Goal: Task Accomplishment & Management: Manage account settings

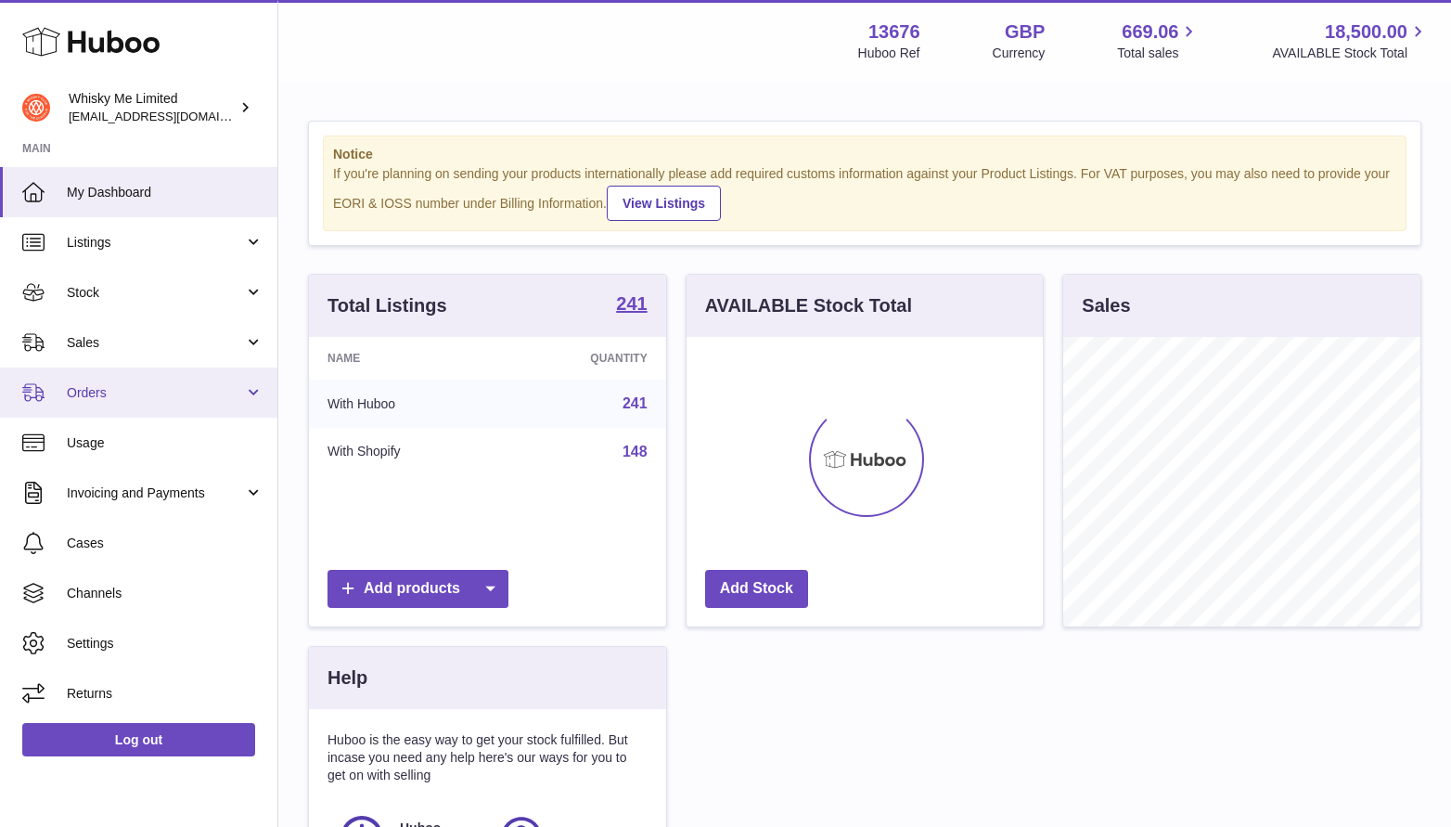
scroll to position [289, 357]
click at [116, 402] on link "Orders" at bounding box center [138, 392] width 277 height 50
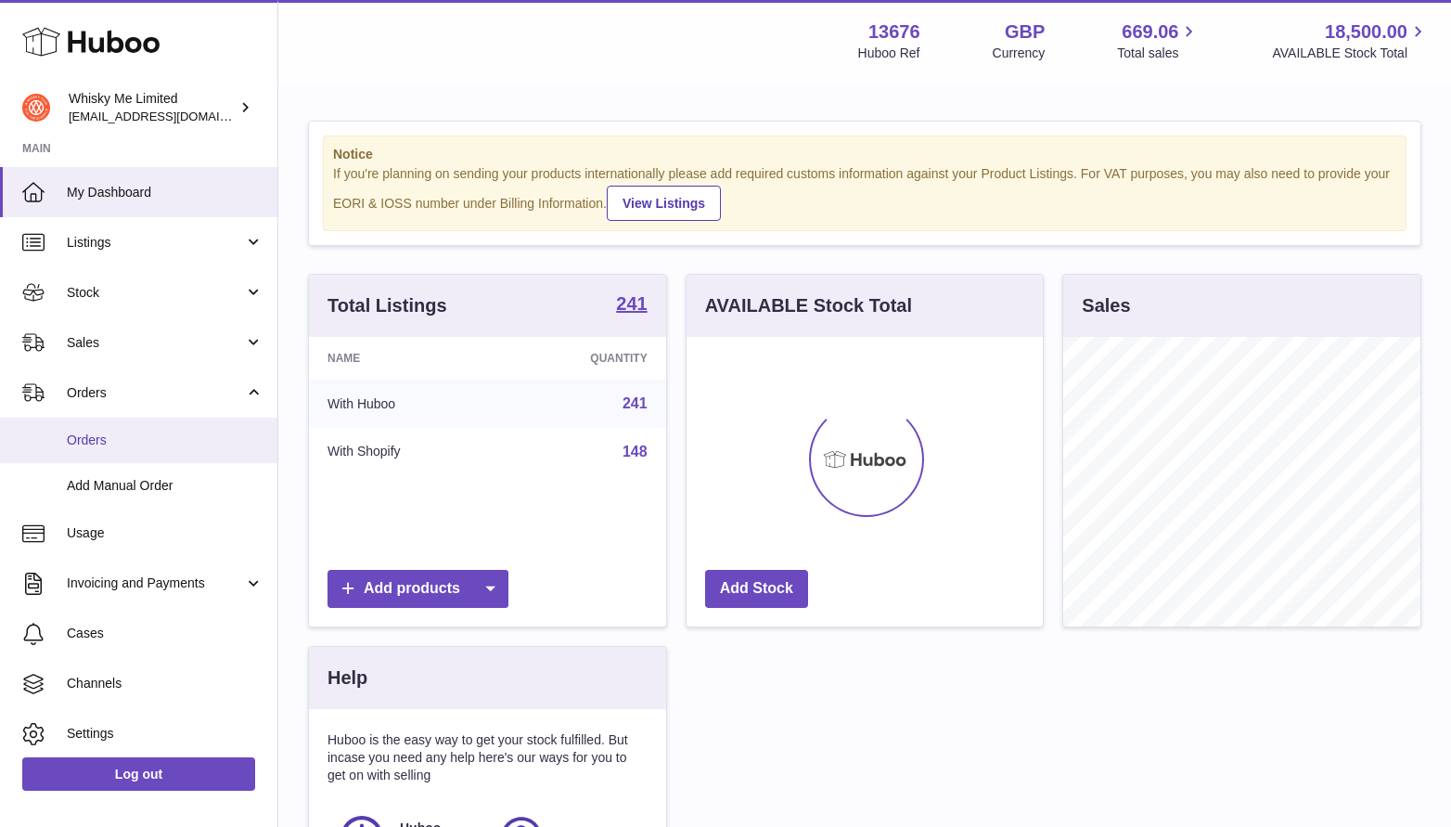
click at [141, 445] on span "Orders" at bounding box center [165, 440] width 197 height 18
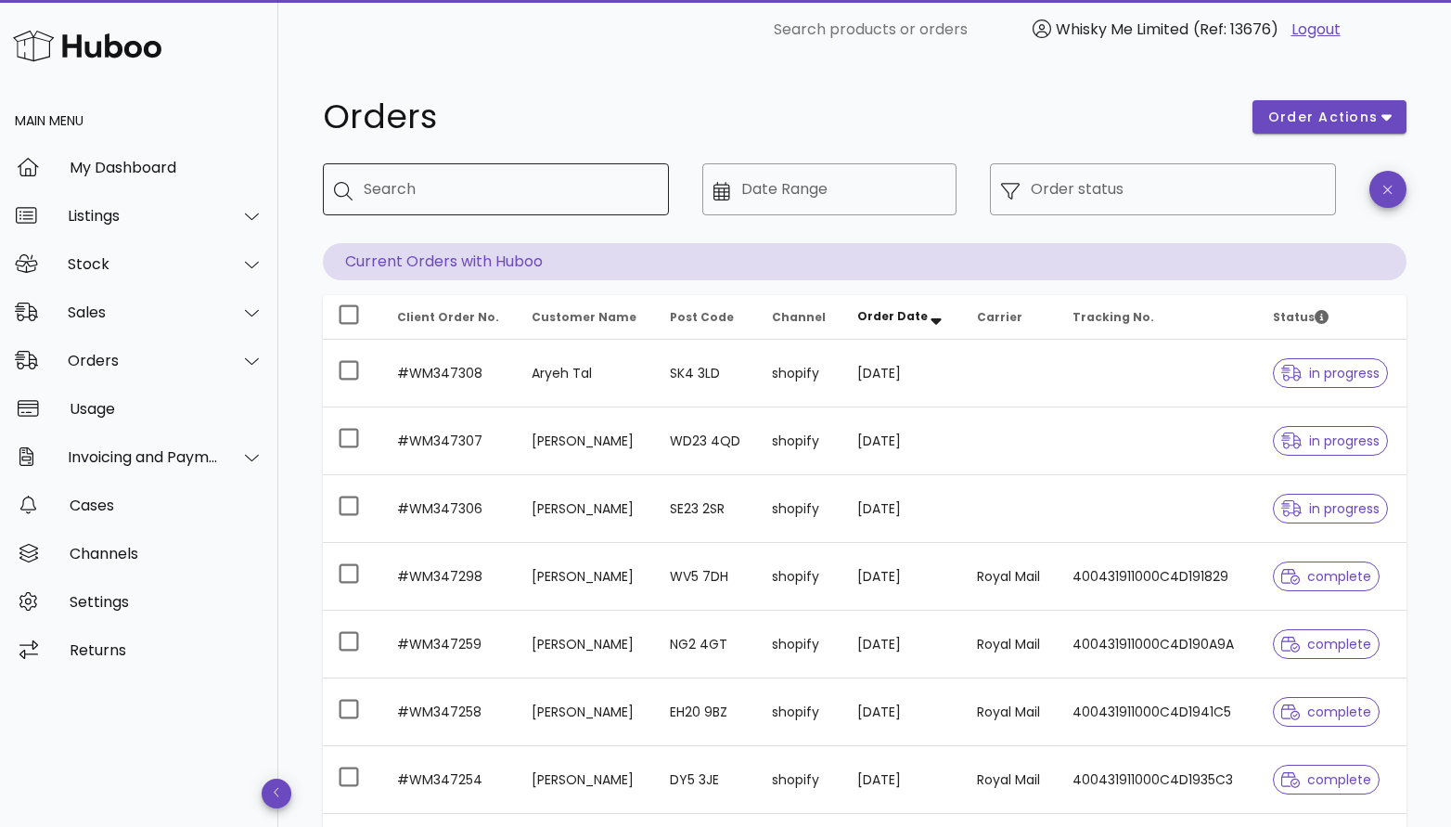
click at [581, 185] on input "Search" at bounding box center [509, 189] width 290 height 30
paste input "********"
type input "********"
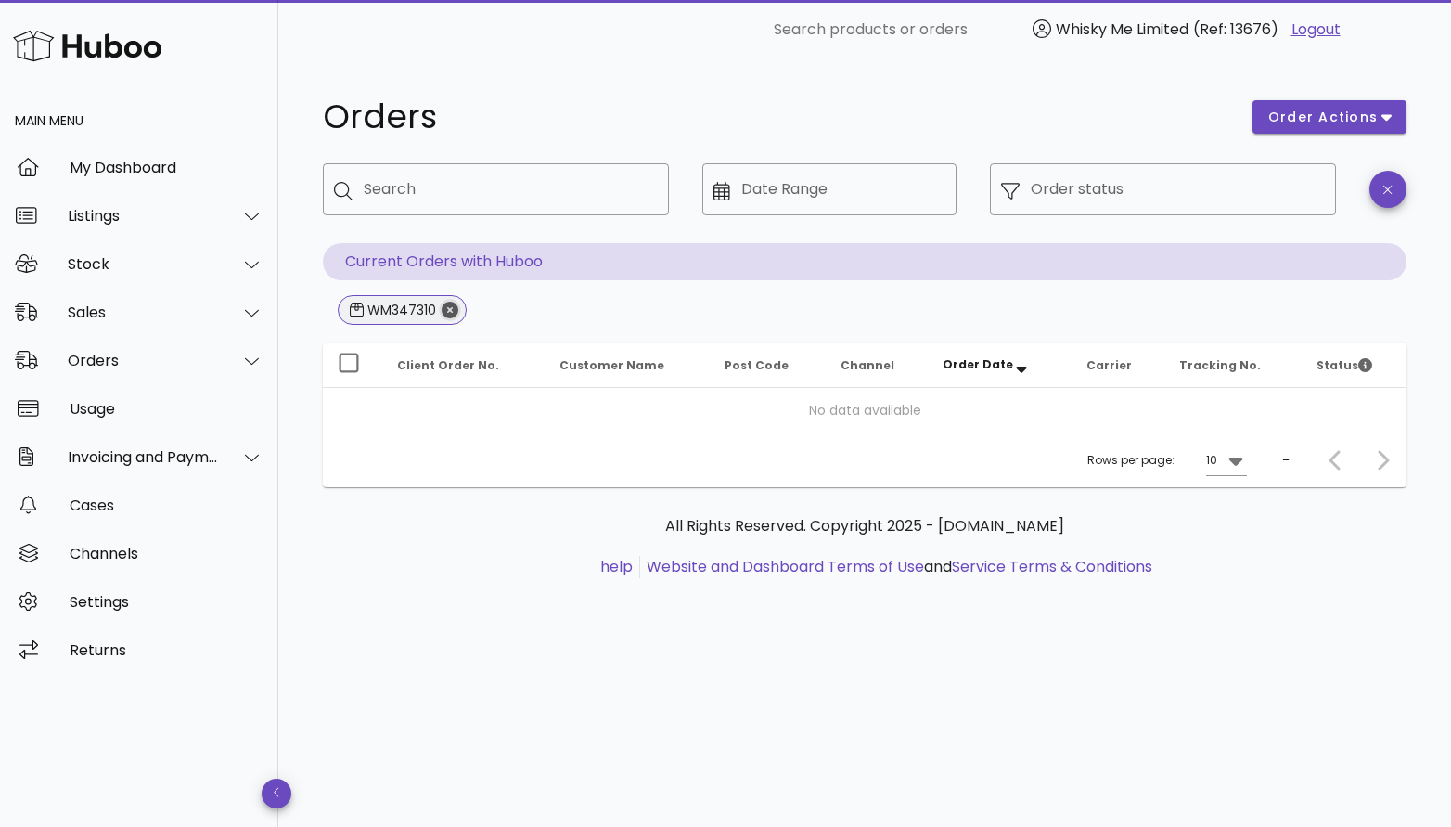
click at [451, 314] on icon "Close" at bounding box center [450, 310] width 17 height 17
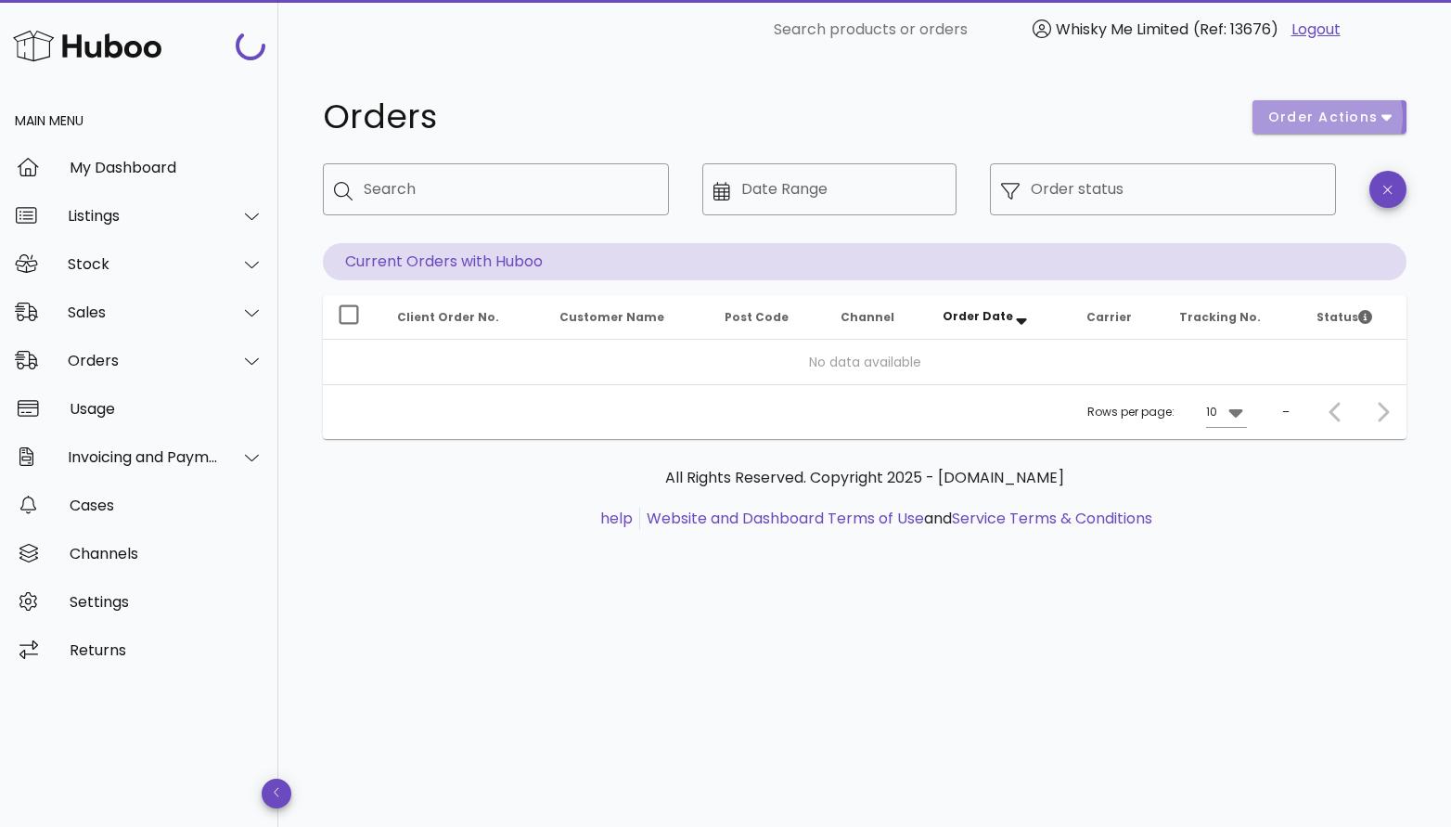
click at [1299, 127] on button "order actions" at bounding box center [1330, 116] width 154 height 33
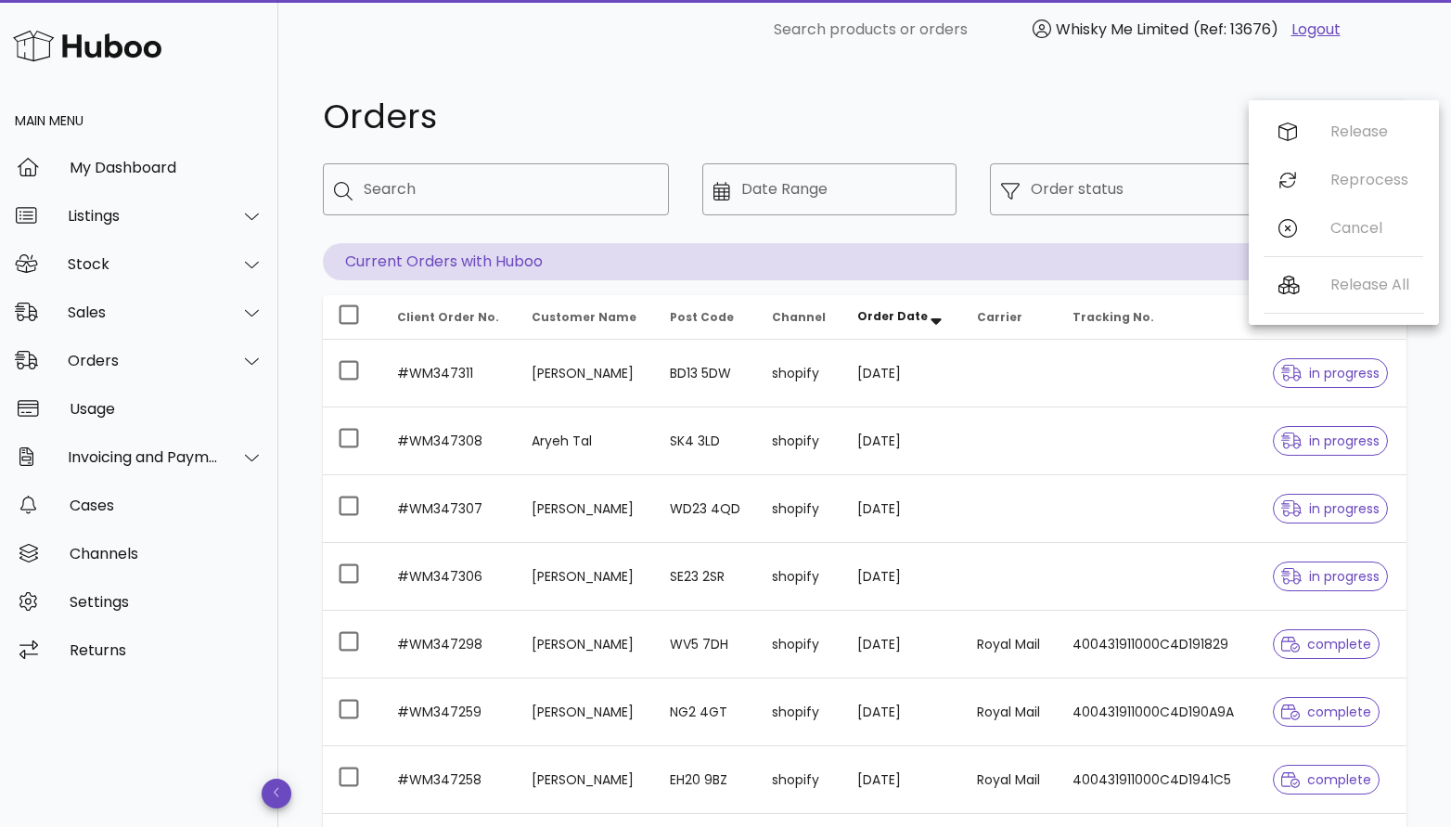
click at [1160, 103] on h1 "Orders" at bounding box center [776, 116] width 907 height 33
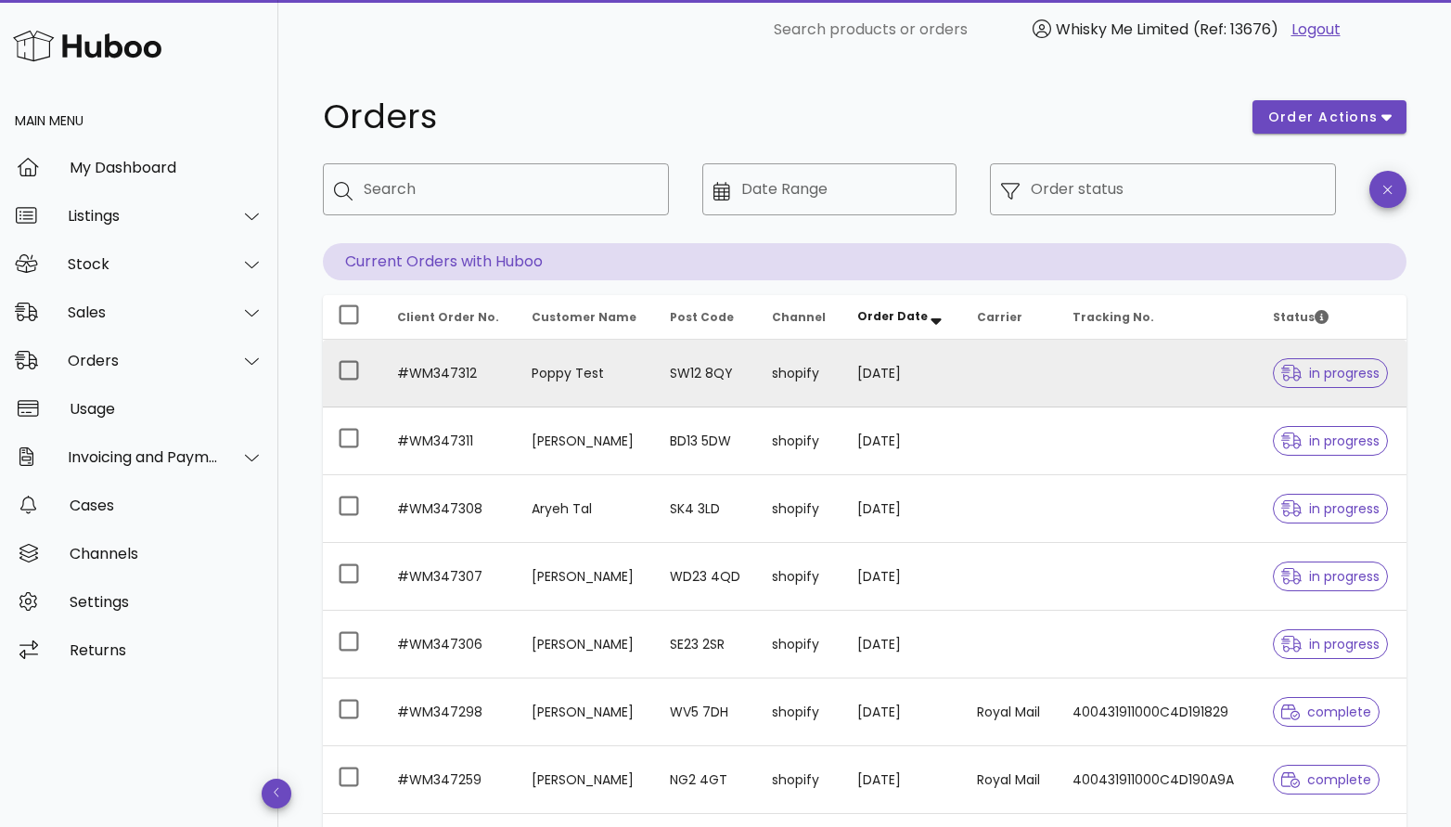
click at [504, 355] on td "#WM347312" at bounding box center [449, 374] width 135 height 68
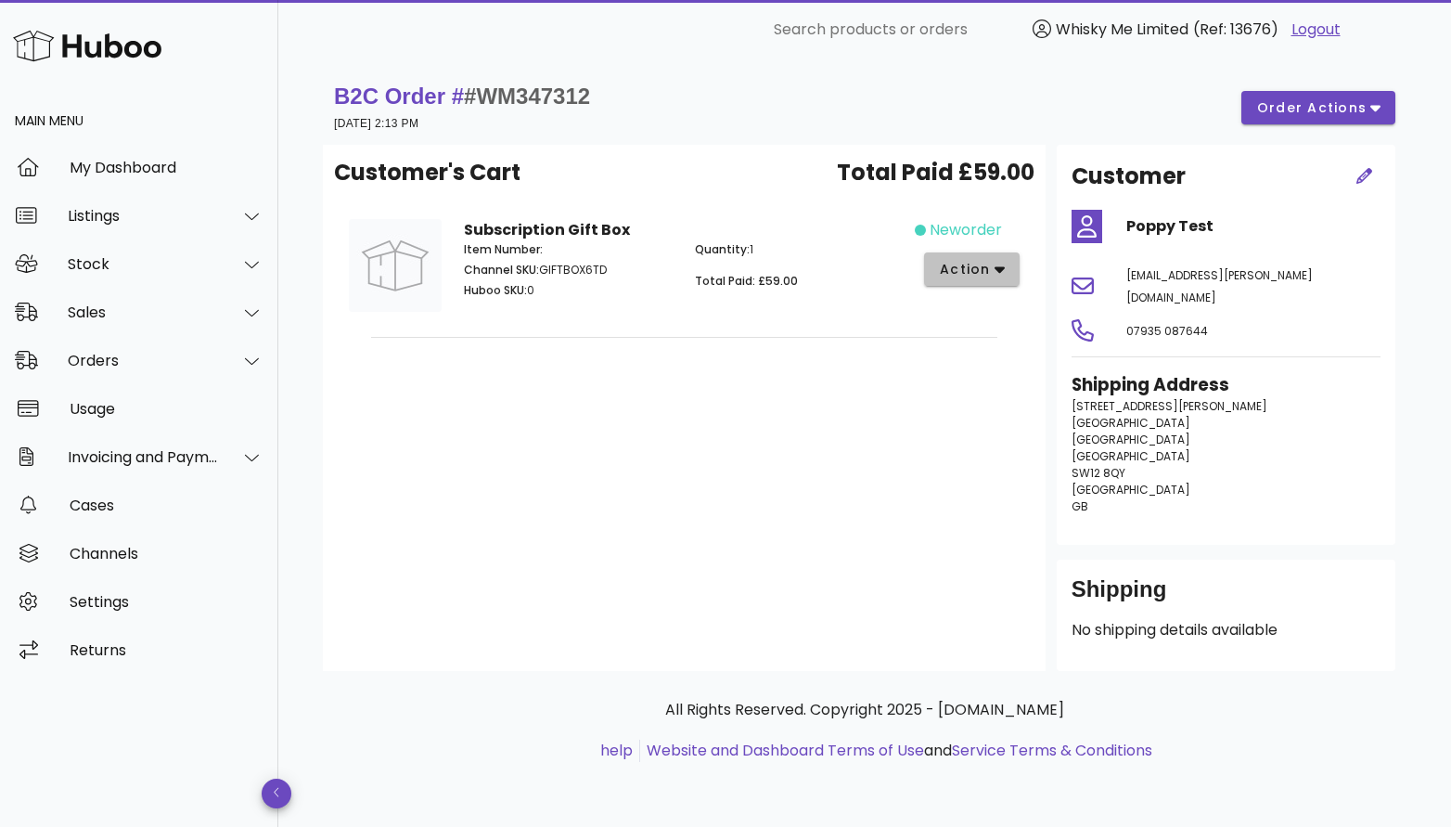
click at [996, 279] on button "action" at bounding box center [972, 268] width 96 height 33
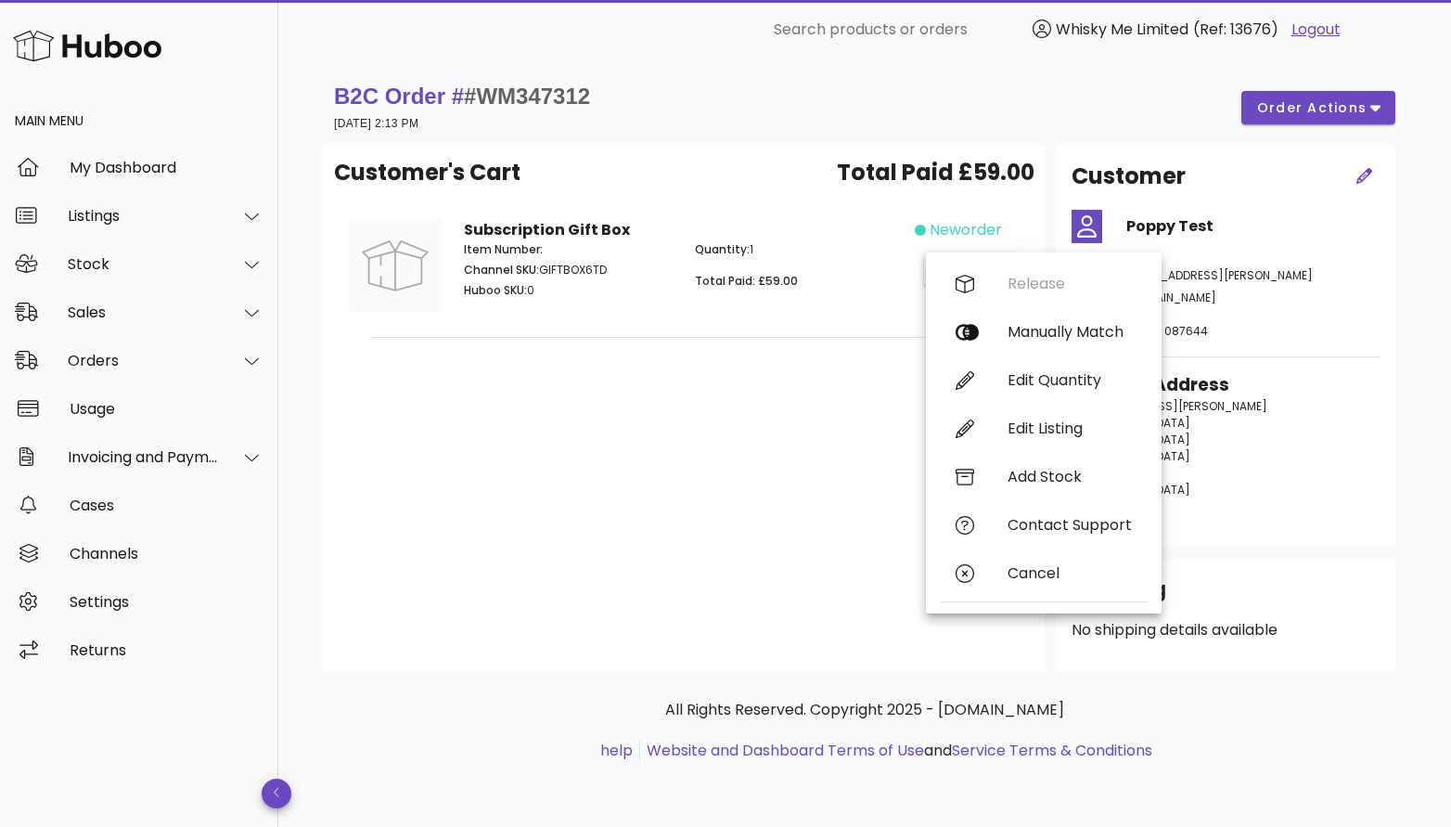
click at [816, 394] on div "Customer's Cart Total Paid £59.00 Subscription Gift Box Item Number: Channel SK…" at bounding box center [684, 408] width 723 height 526
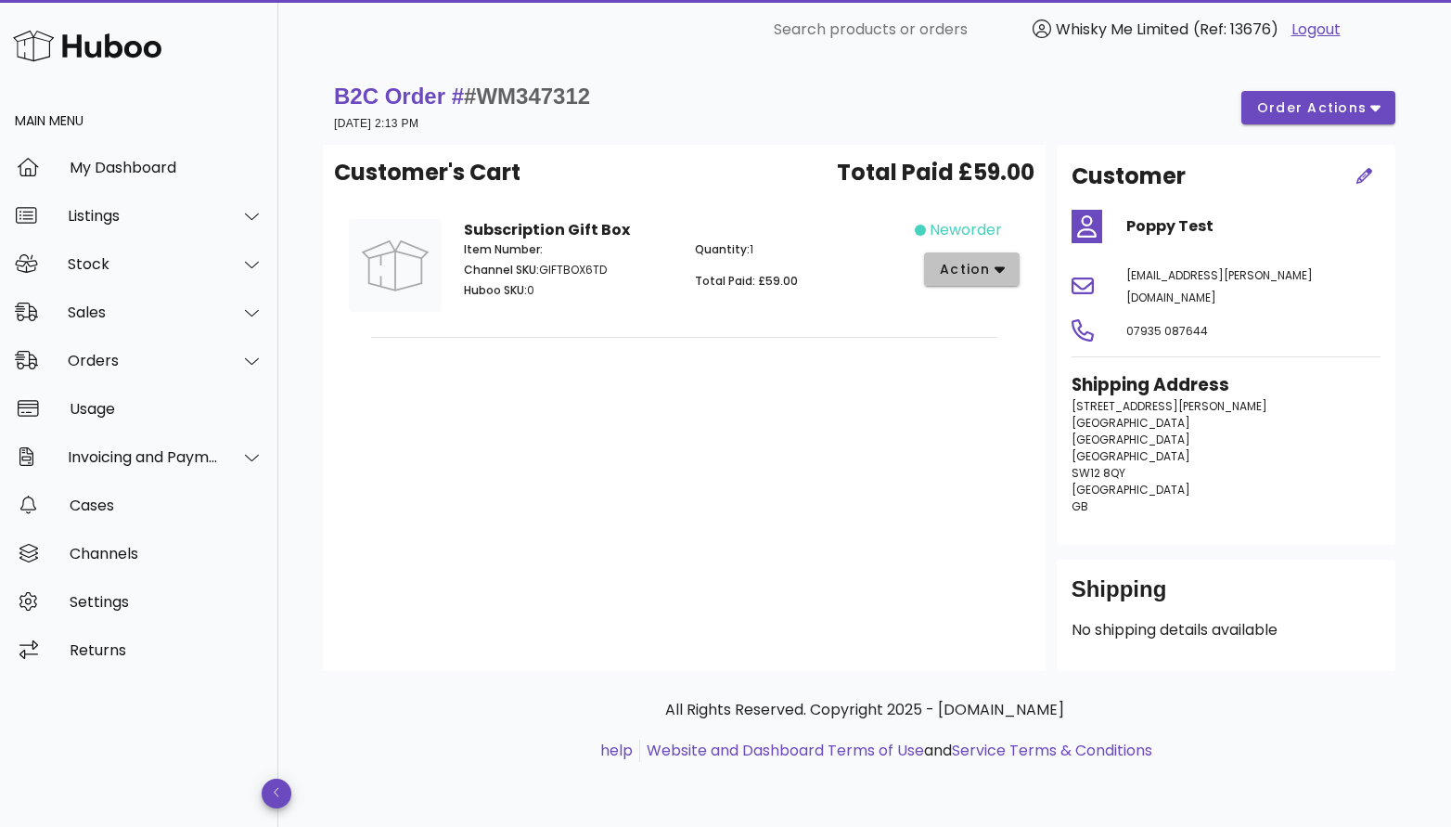
click at [954, 260] on span "action" at bounding box center [965, 269] width 52 height 19
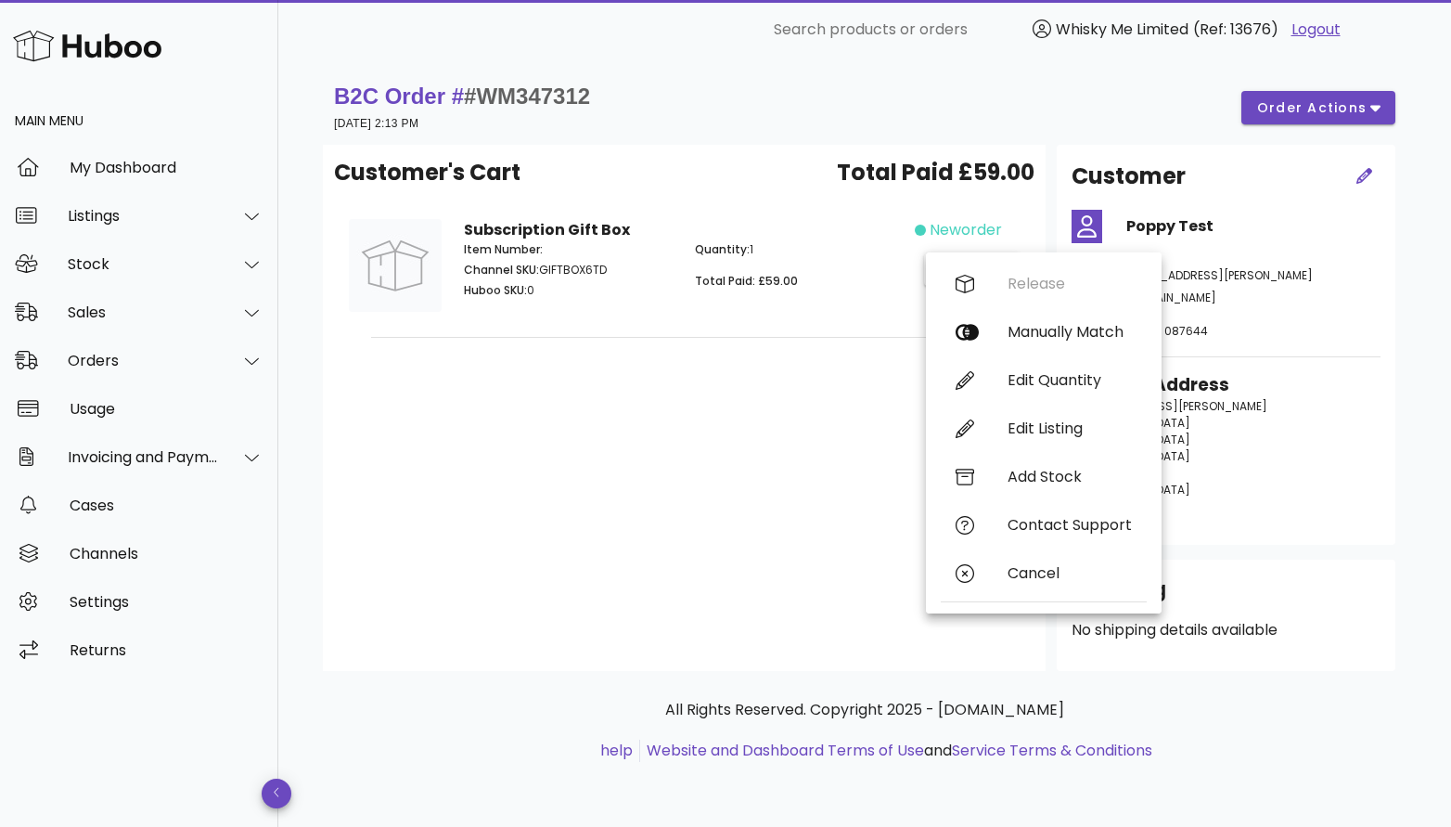
click at [810, 115] on div "B2C Order # #WM347312 03 October 2025 at 2:13 PM order actions" at bounding box center [864, 108] width 1061 height 52
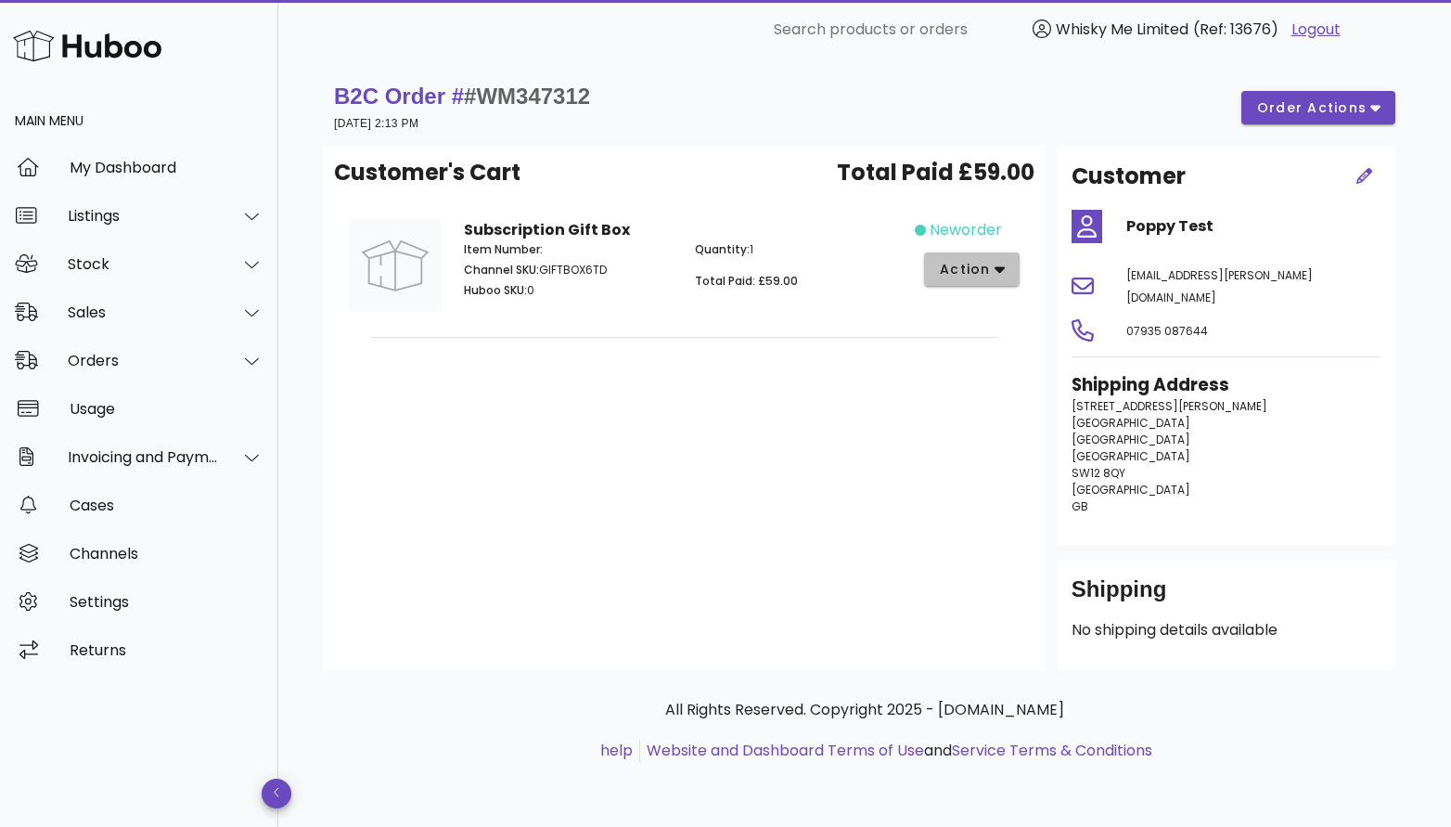
click at [998, 278] on span "action" at bounding box center [972, 269] width 66 height 19
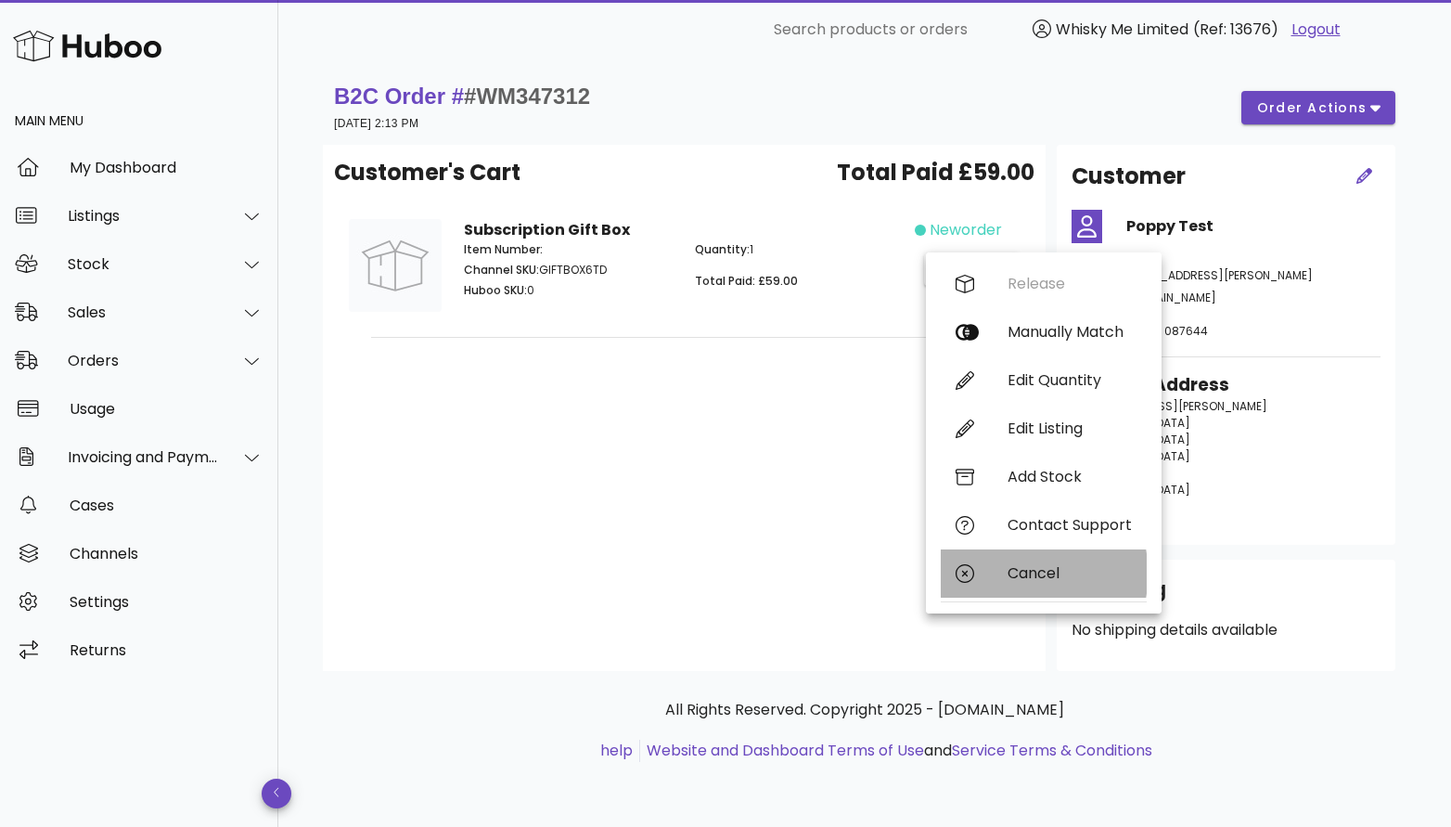
click at [1045, 576] on div "Cancel" at bounding box center [1070, 573] width 124 height 18
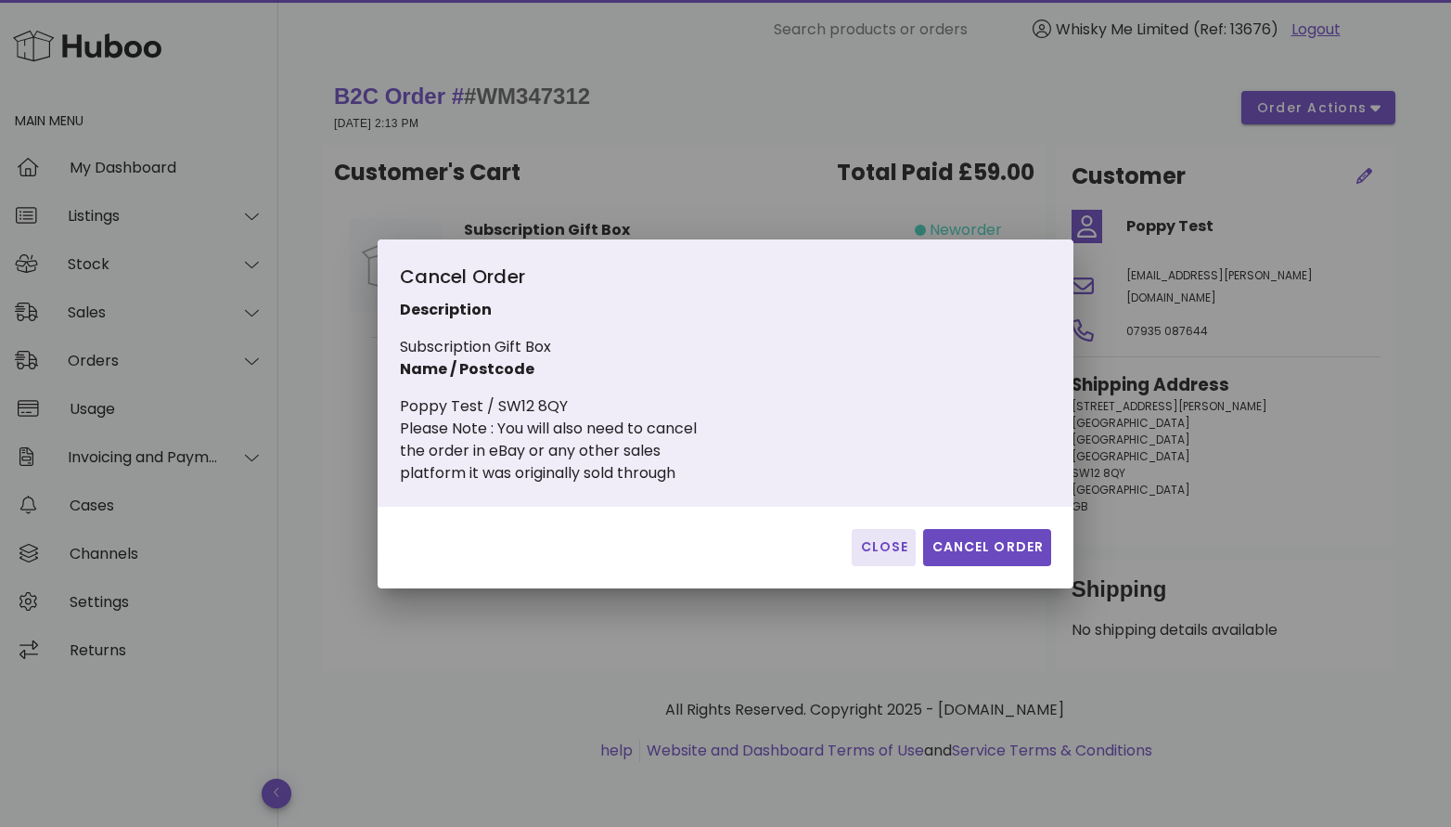
click at [884, 544] on span "Close" at bounding box center [883, 546] width 49 height 19
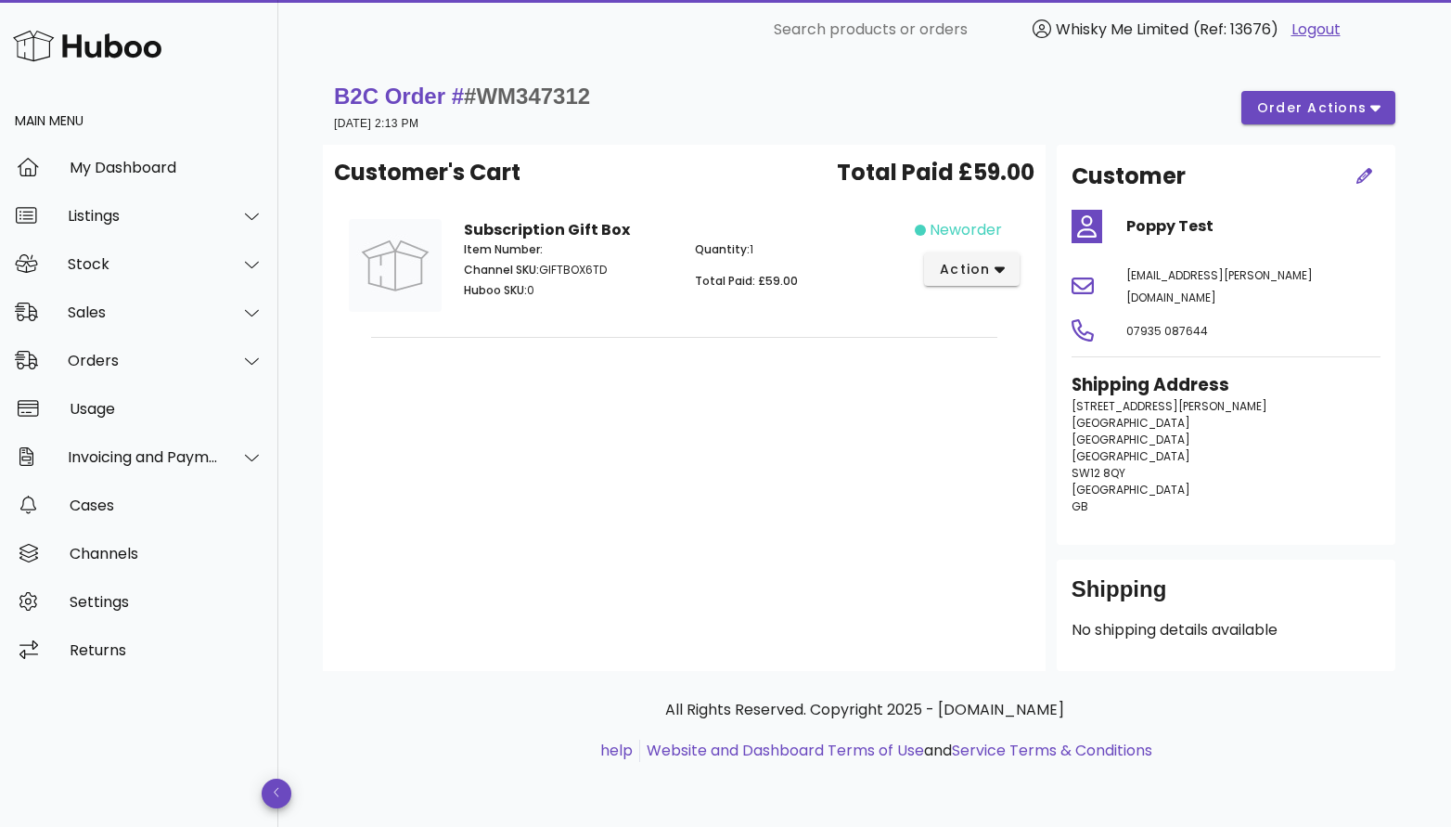
click at [1319, 124] on div "B2C Order # #WM347312 03 October 2025 at 2:13 PM order actions" at bounding box center [864, 108] width 1061 height 52
click at [1323, 111] on span "order actions" at bounding box center [1311, 107] width 111 height 19
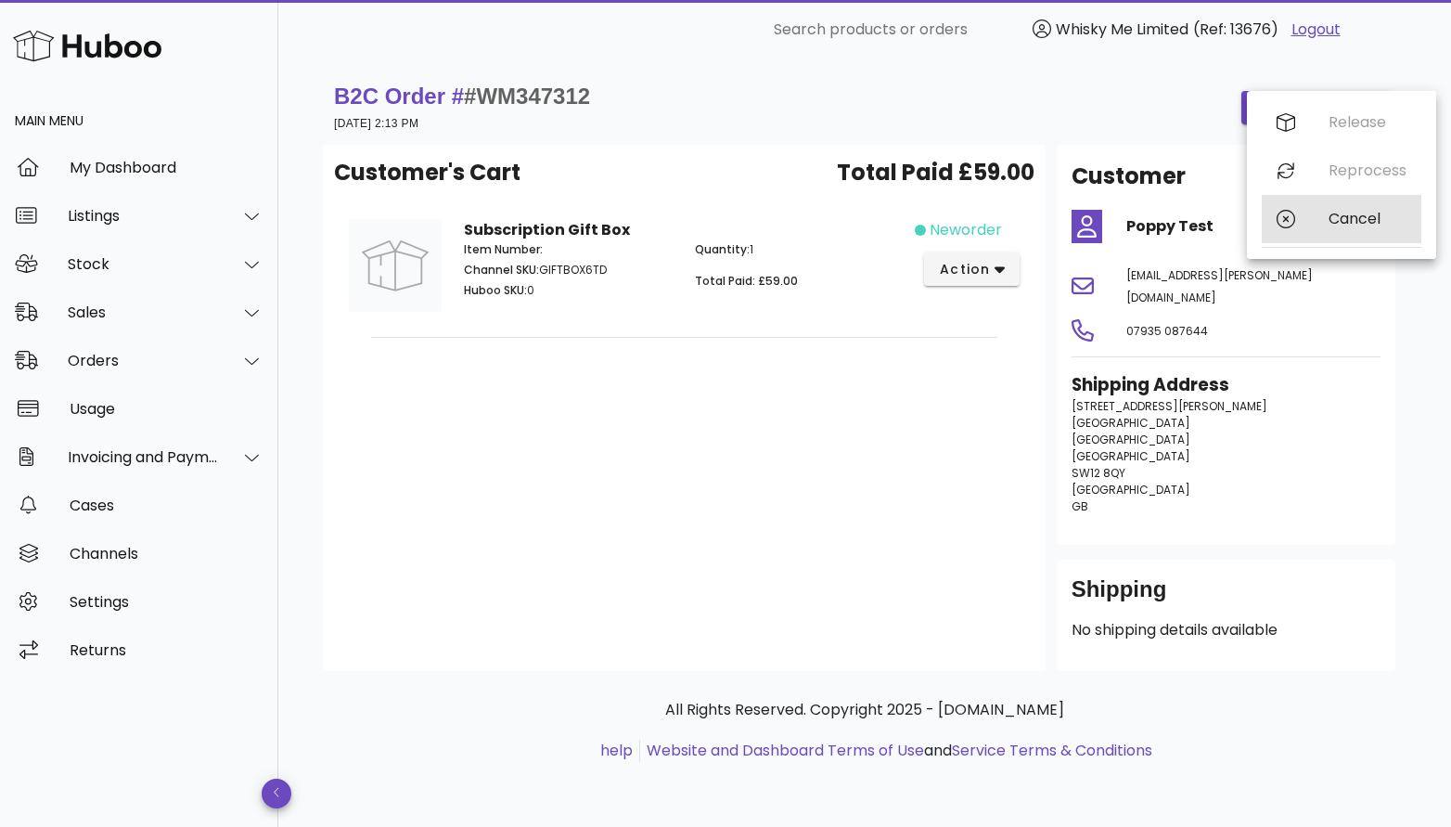
click at [1323, 225] on div "Cancel" at bounding box center [1342, 219] width 160 height 48
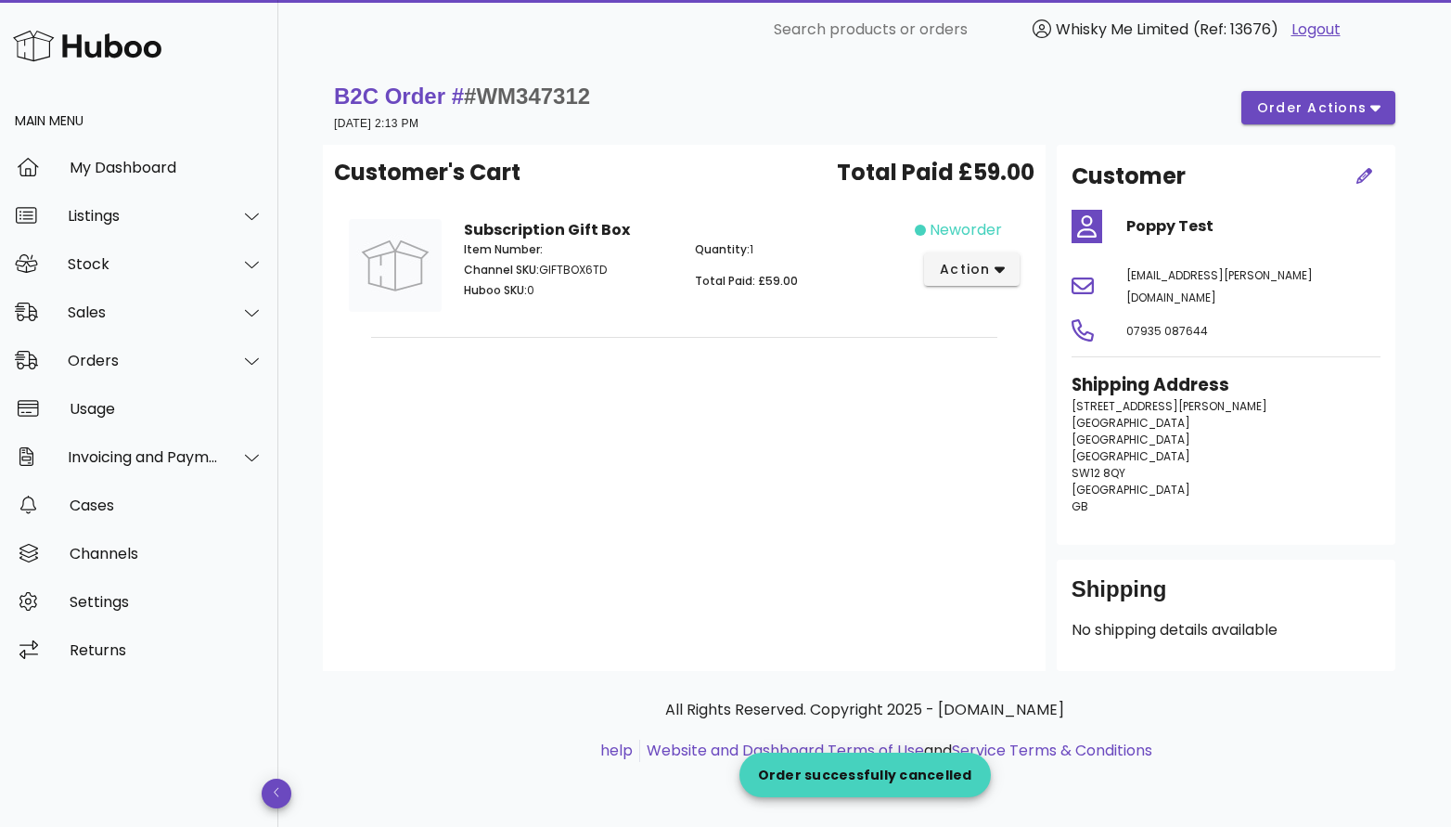
click at [779, 578] on div "Customer's Cart Total Paid £59.00 Subscription Gift Box Item Number: Channel SK…" at bounding box center [684, 408] width 723 height 526
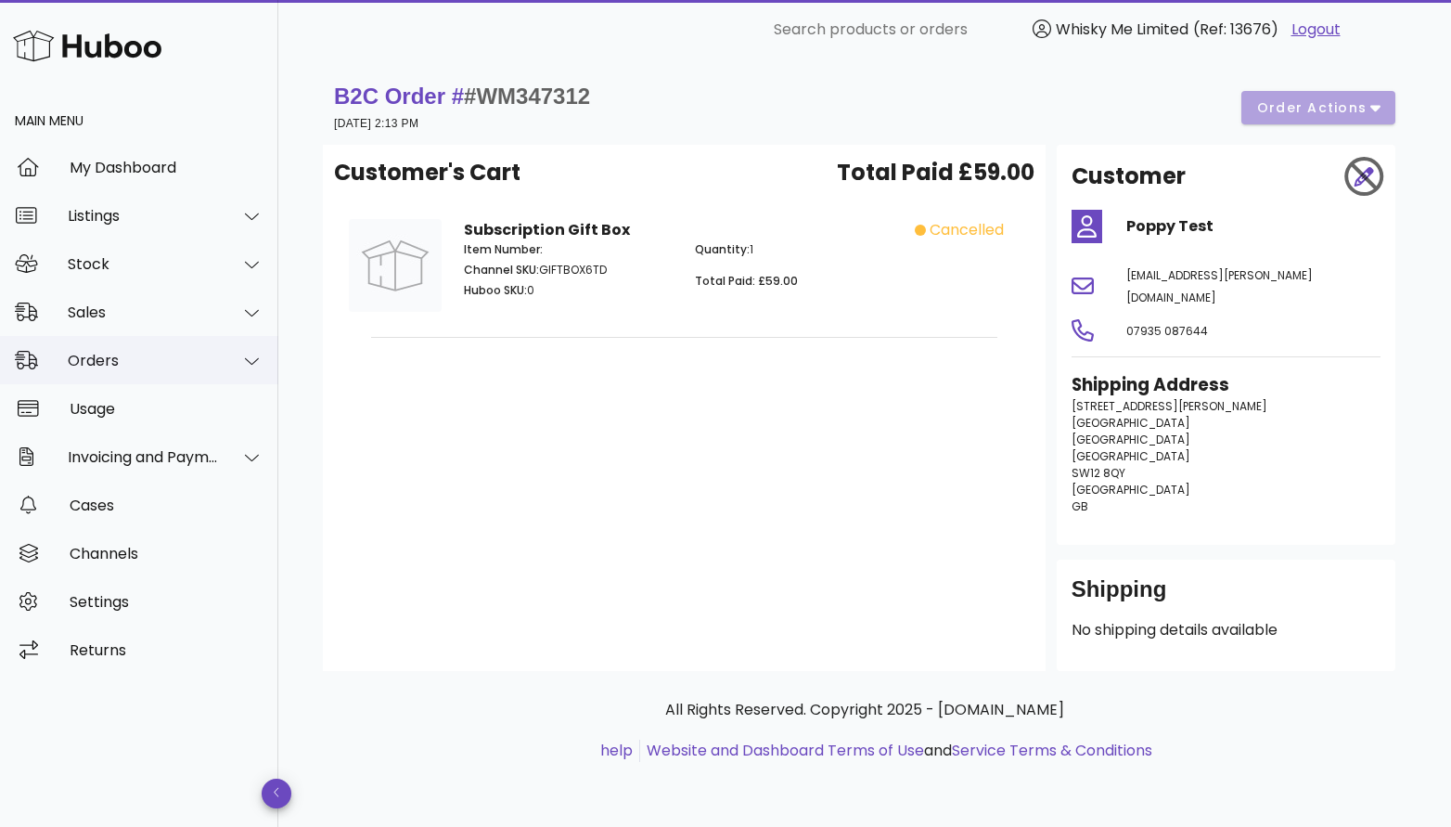
click at [173, 360] on div "Orders" at bounding box center [143, 361] width 151 height 18
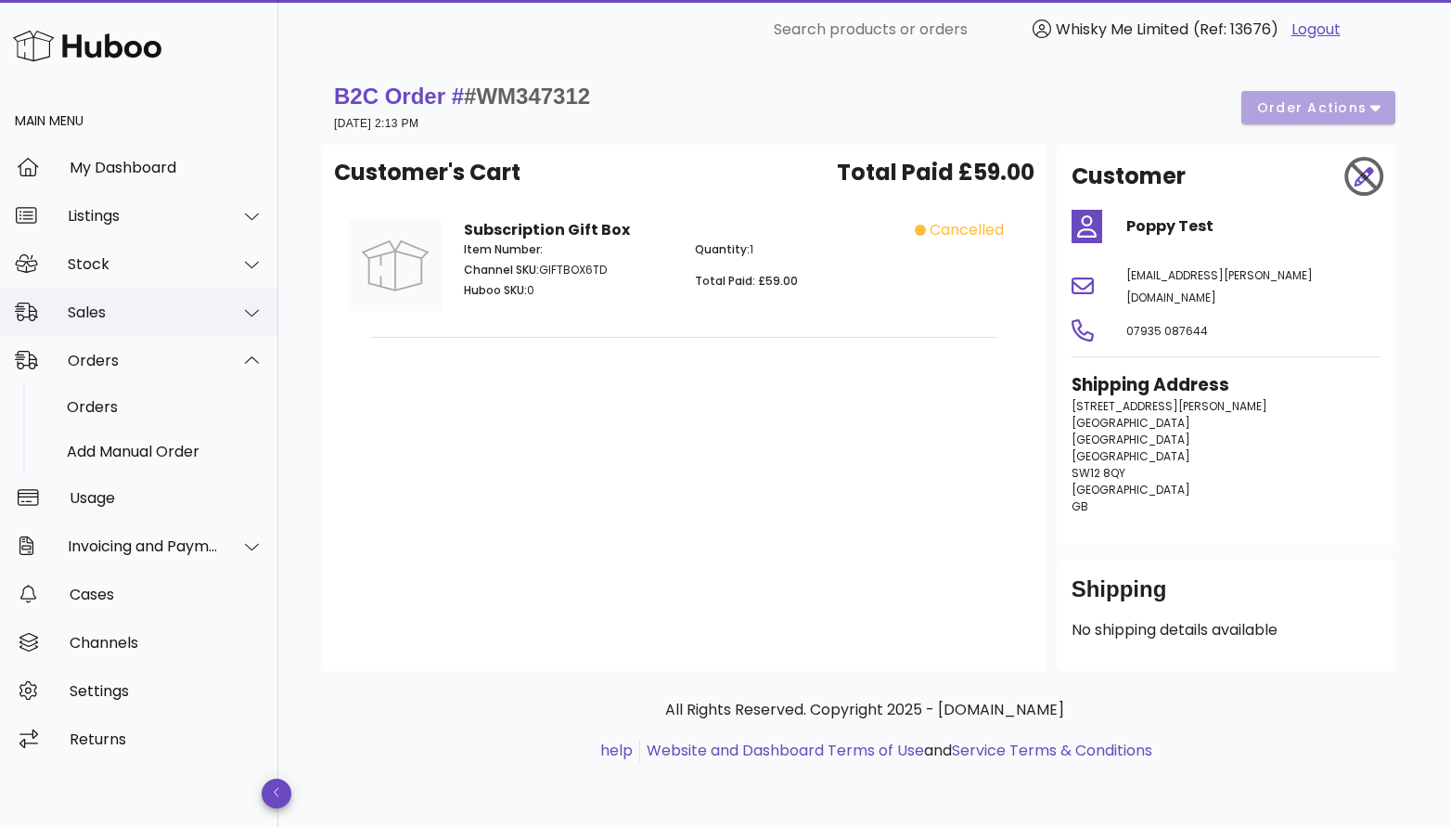
click at [187, 289] on div "Sales" at bounding box center [139, 312] width 278 height 48
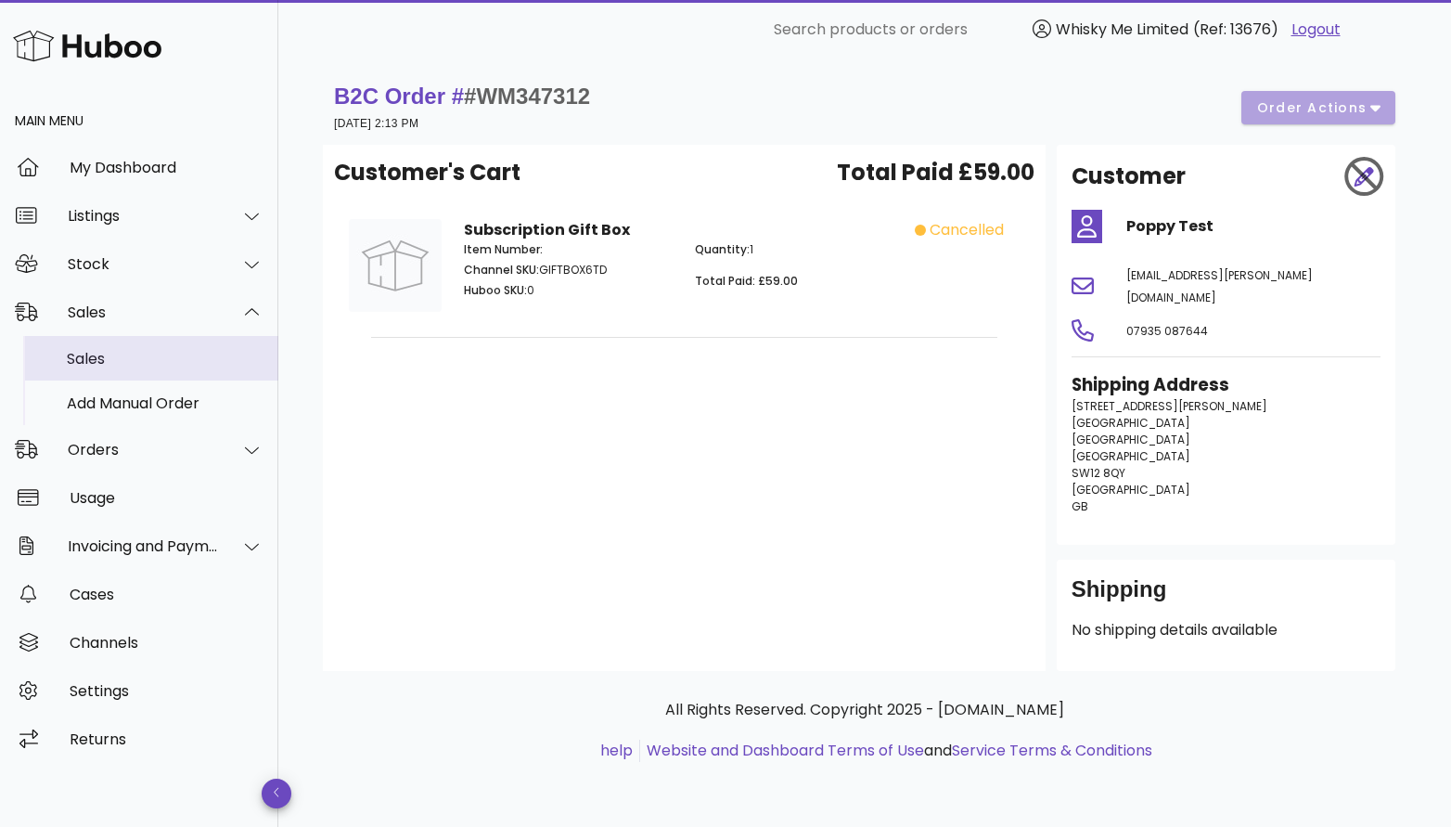
click at [189, 341] on div "Sales" at bounding box center [165, 359] width 197 height 40
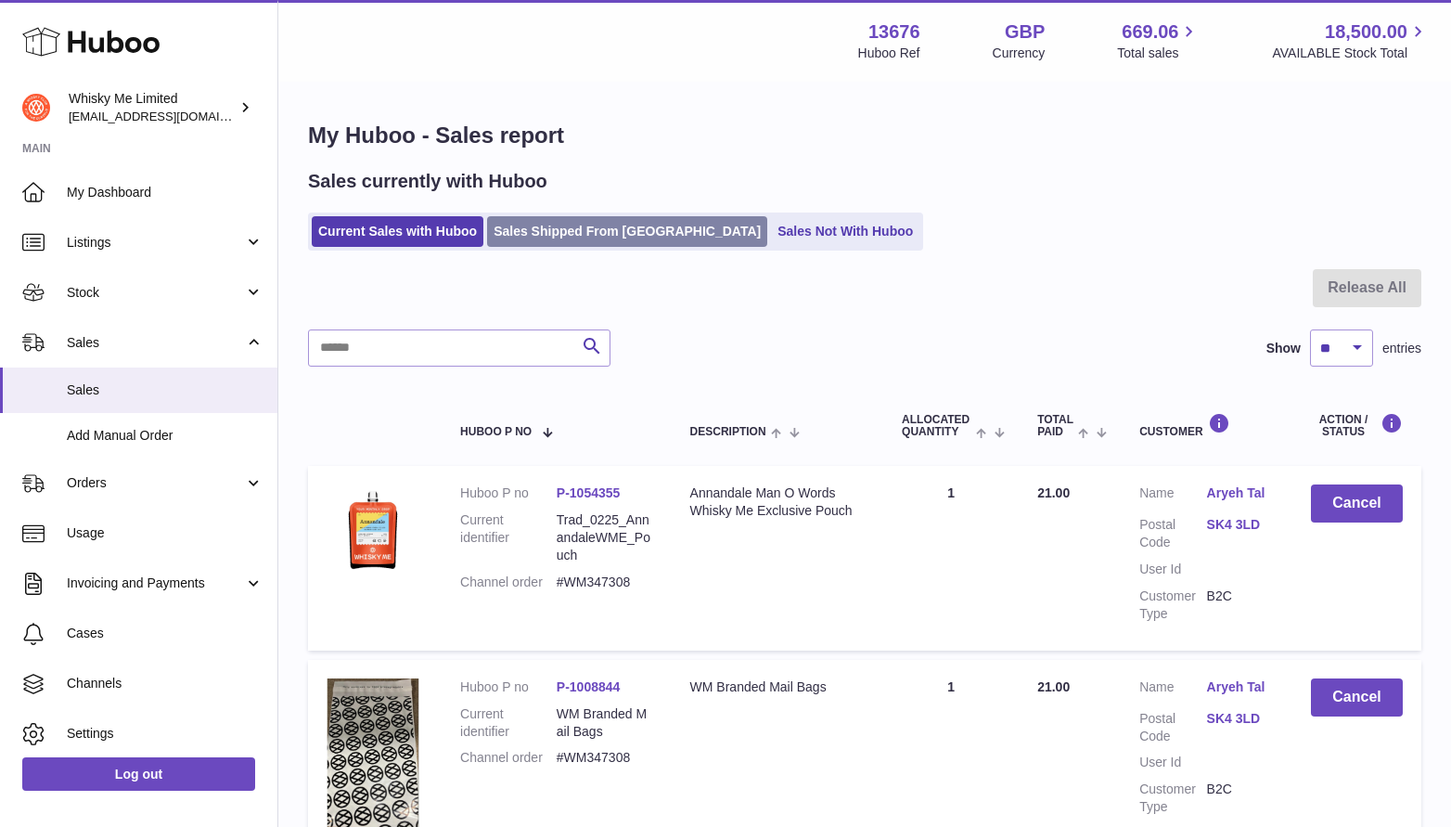
click at [549, 225] on link "Sales Shipped From [GEOGRAPHIC_DATA]" at bounding box center [627, 231] width 280 height 31
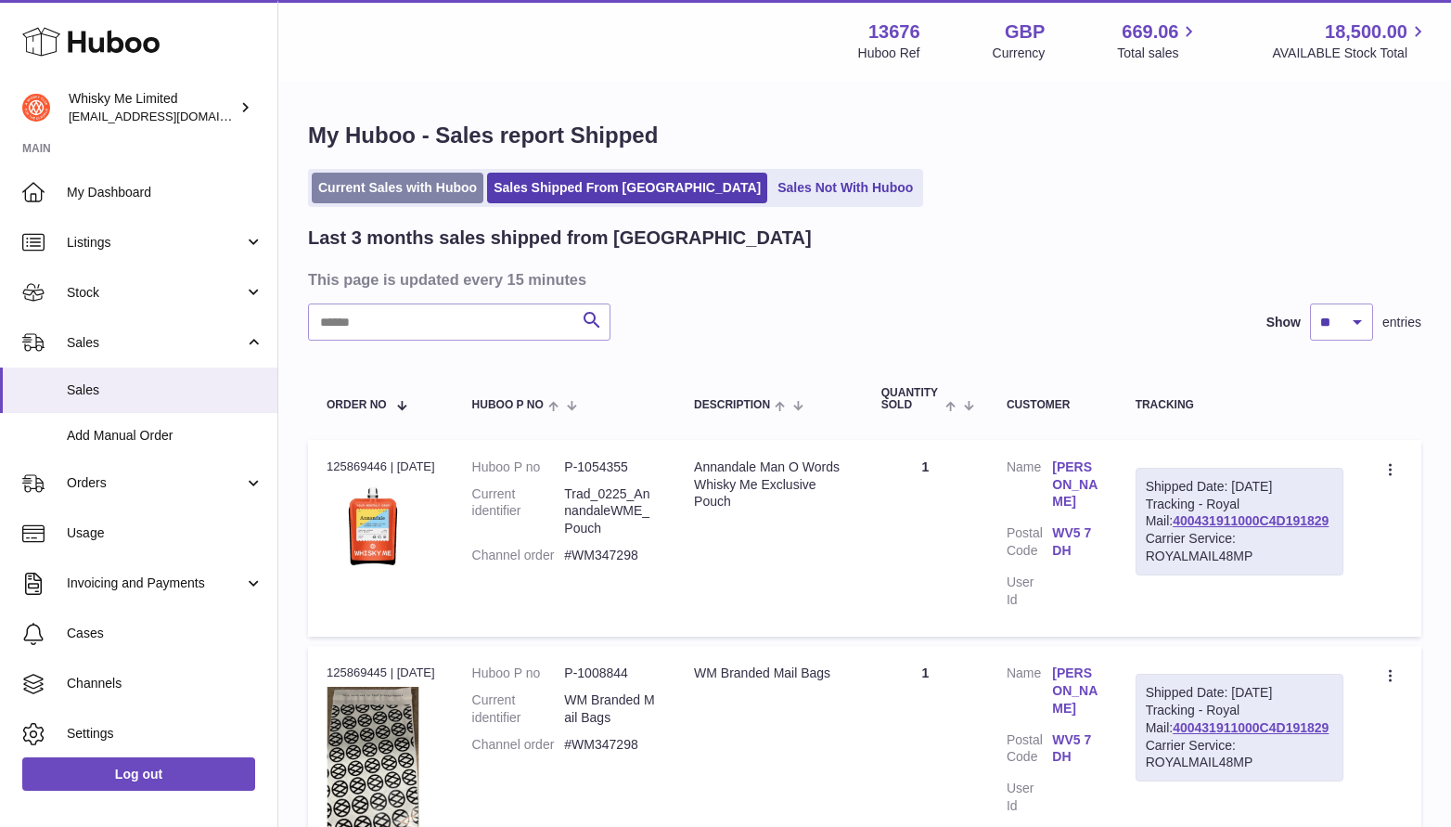
click at [400, 186] on link "Current Sales with Huboo" at bounding box center [398, 188] width 172 height 31
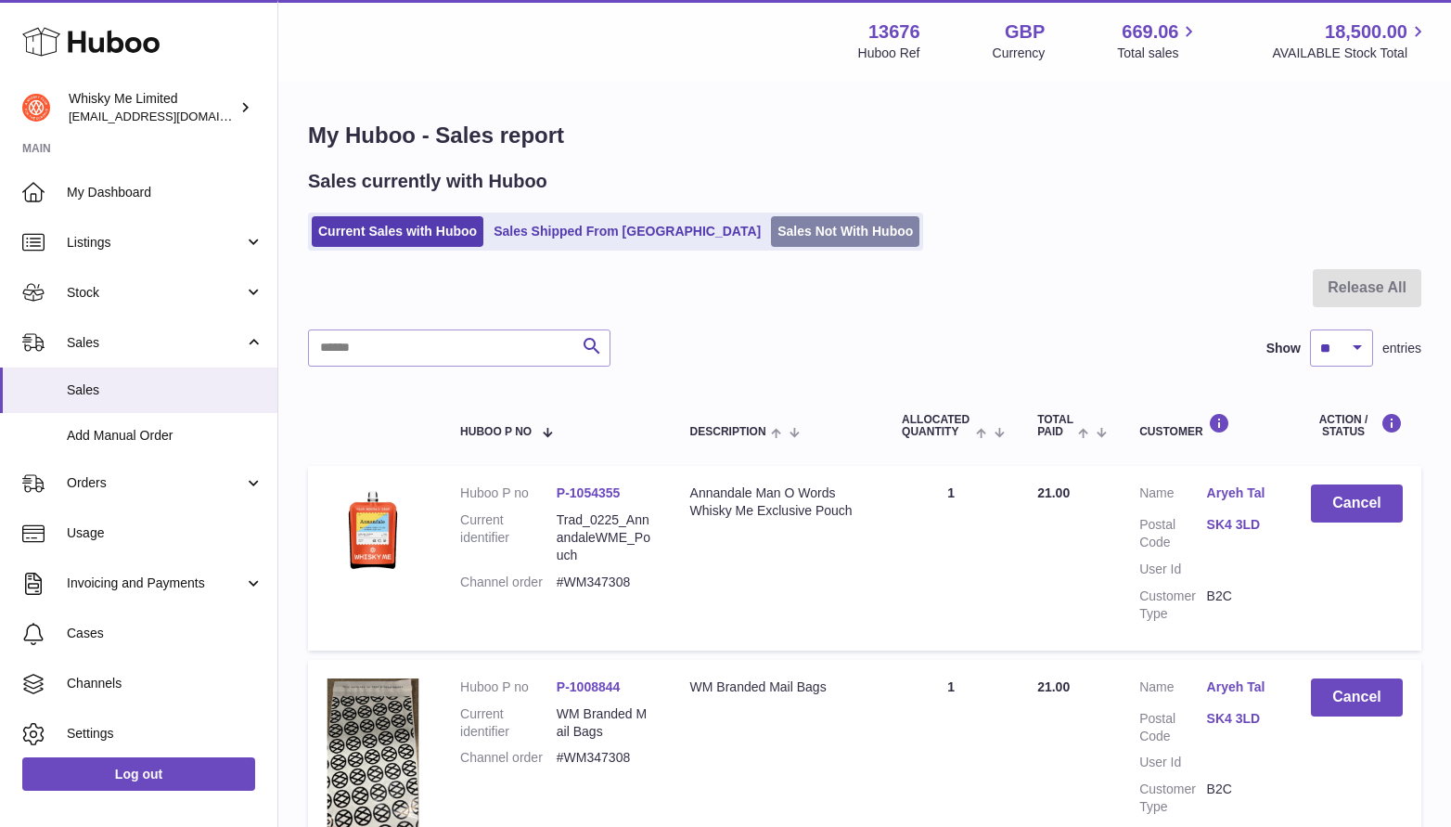
click at [771, 235] on link "Sales Not With Huboo" at bounding box center [845, 231] width 148 height 31
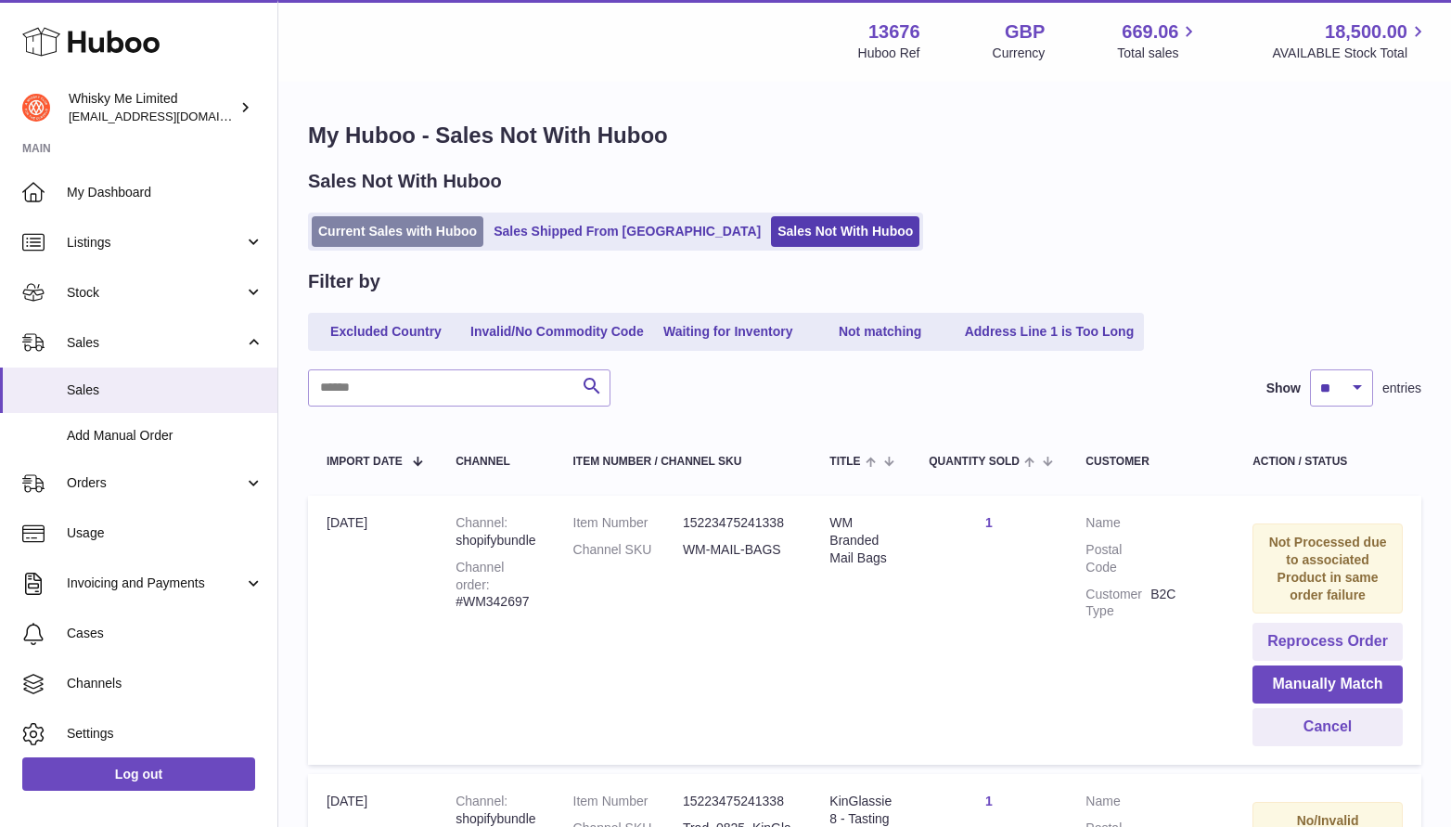
click at [411, 238] on link "Current Sales with Huboo" at bounding box center [398, 231] width 172 height 31
